Goal: Navigation & Orientation: Find specific page/section

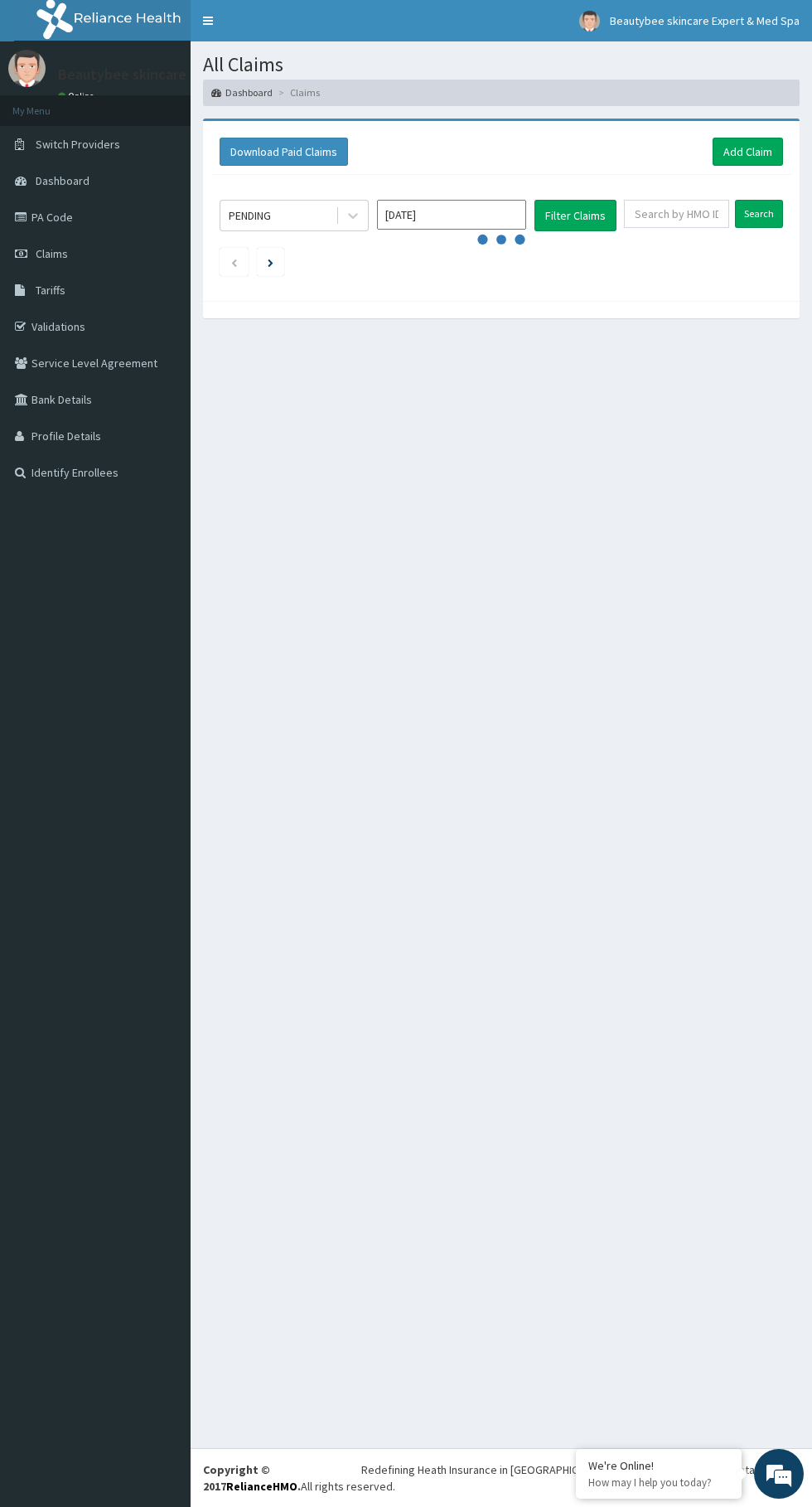
click at [21, 181] on icon at bounding box center [23, 181] width 17 height 12
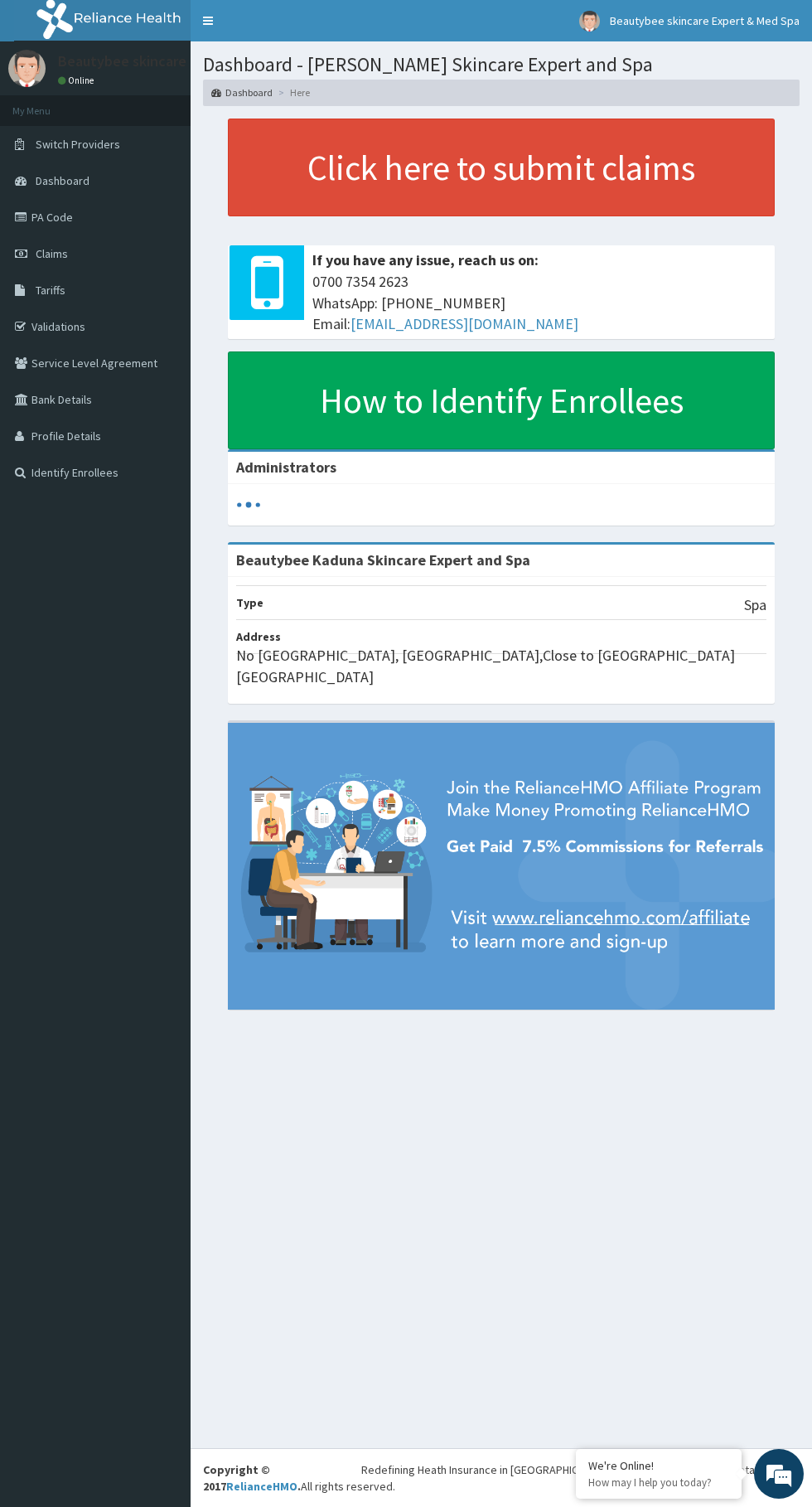
click at [86, 197] on link "Dashboard" at bounding box center [95, 180] width 191 height 37
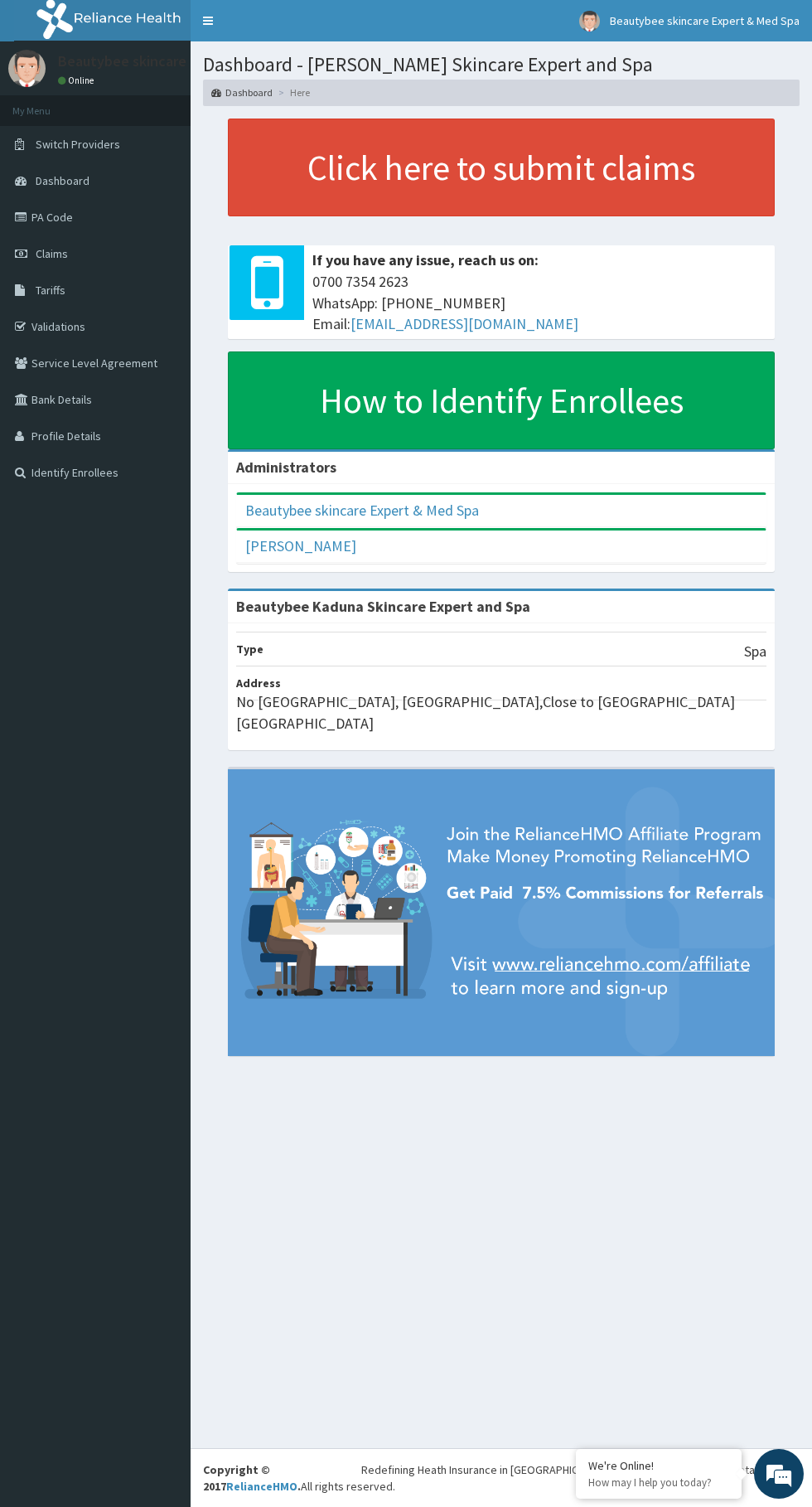
click at [44, 198] on link "Dashboard" at bounding box center [95, 180] width 191 height 37
click at [62, 228] on link "PA Code" at bounding box center [95, 217] width 191 height 37
